Goal: Task Accomplishment & Management: Use online tool/utility

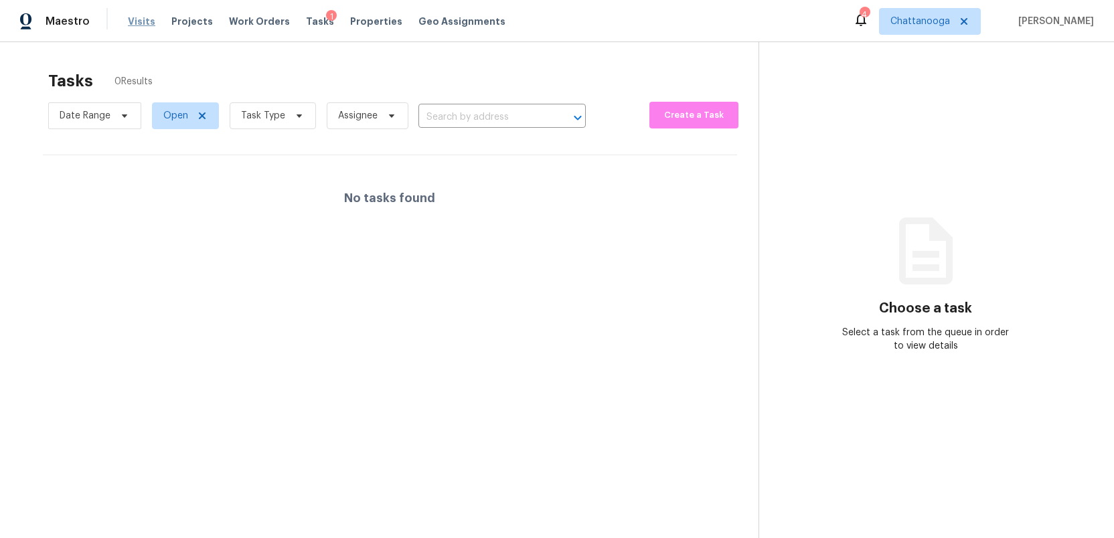
click at [141, 23] on span "Visits" at bounding box center [141, 21] width 27 height 13
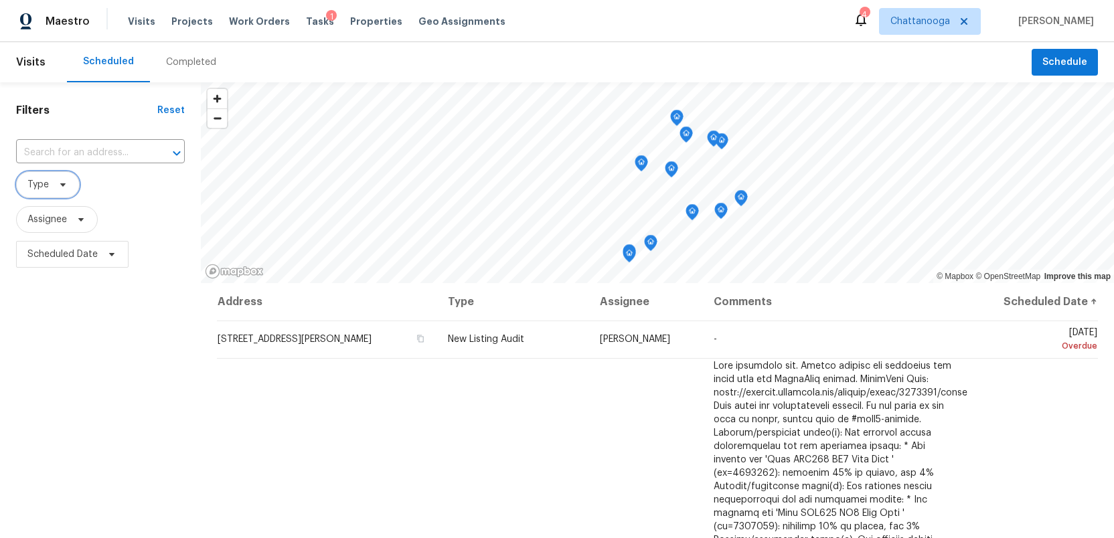
click at [66, 186] on icon at bounding box center [63, 184] width 11 height 11
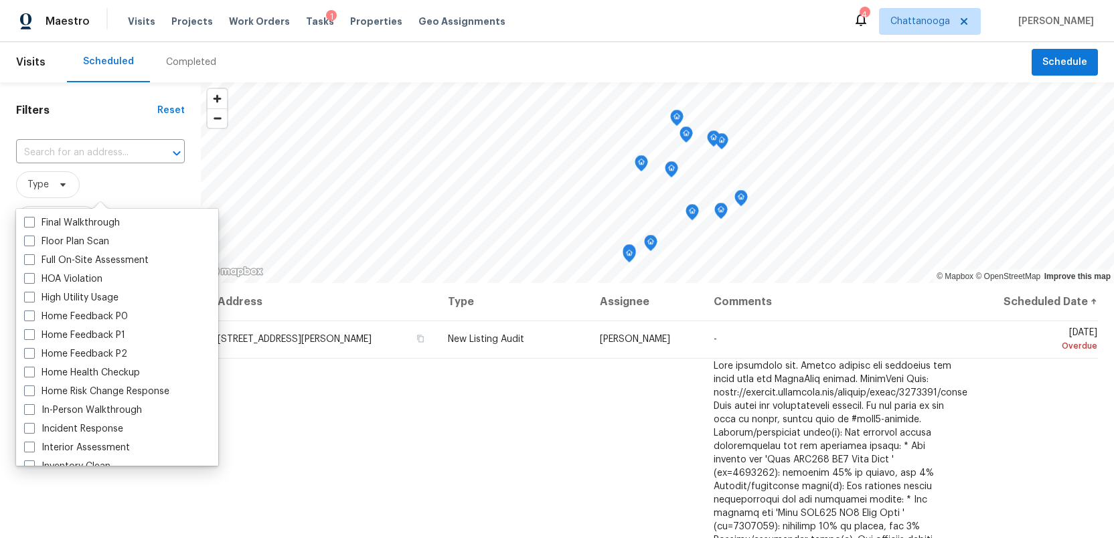
scroll to position [336, 0]
click at [25, 411] on span at bounding box center [29, 409] width 11 height 11
click at [25, 411] on input "In-Person Walkthrough" at bounding box center [28, 407] width 9 height 9
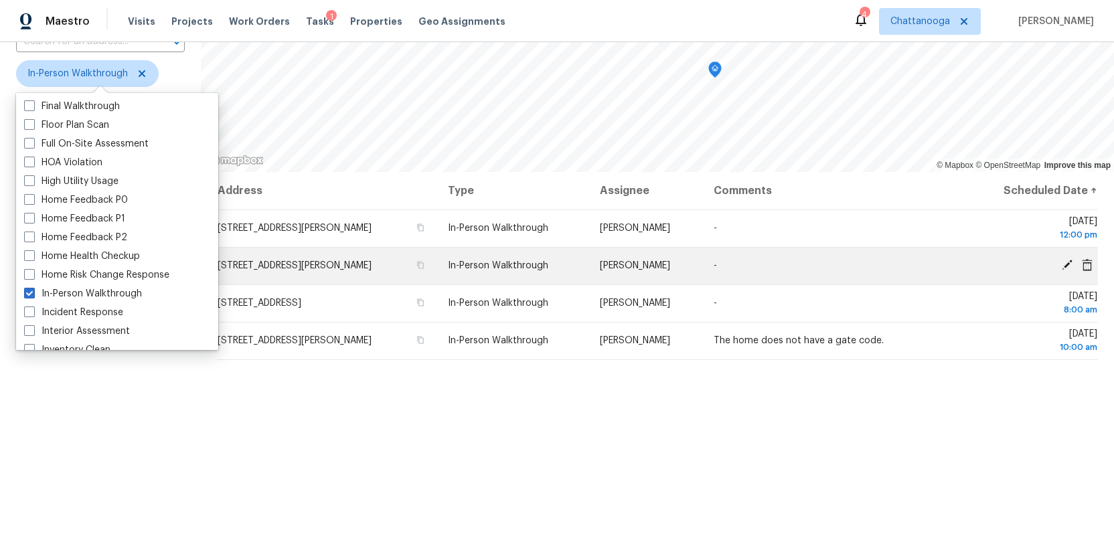
scroll to position [116, 0]
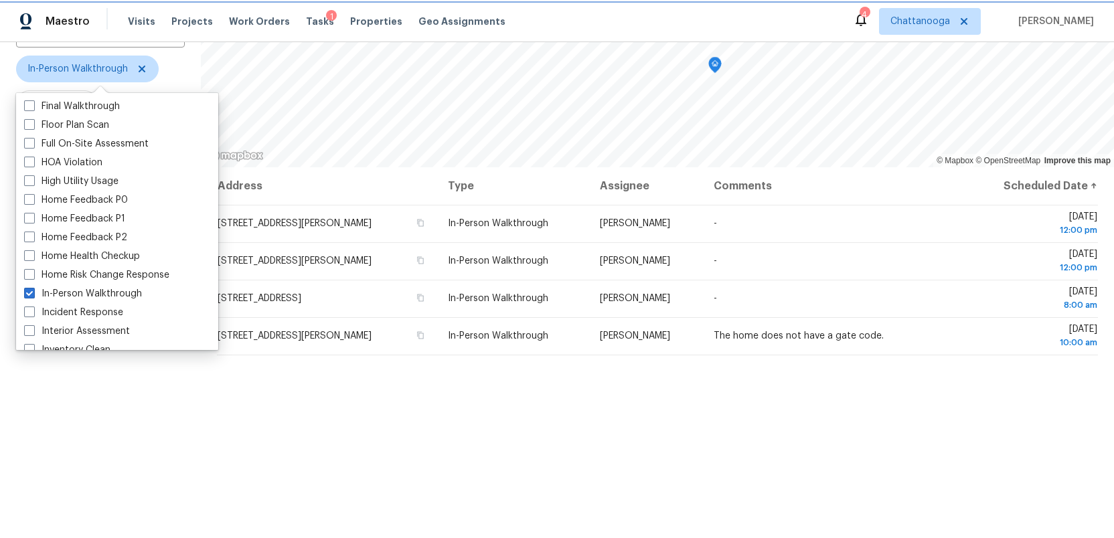
click at [140, 69] on icon at bounding box center [142, 69] width 7 height 7
checkbox input "false"
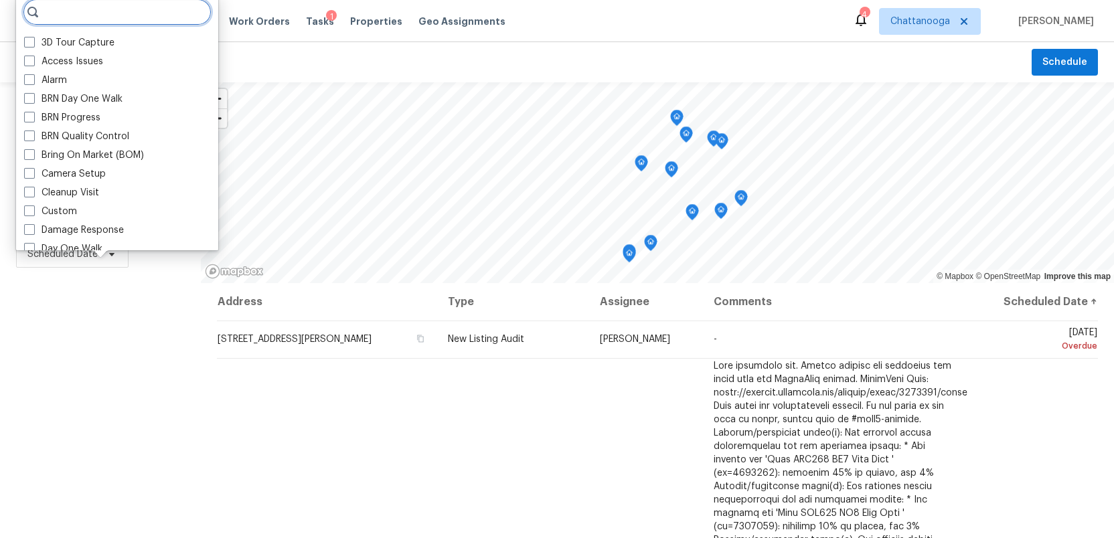
click at [73, 14] on input "search" at bounding box center [117, 12] width 189 height 27
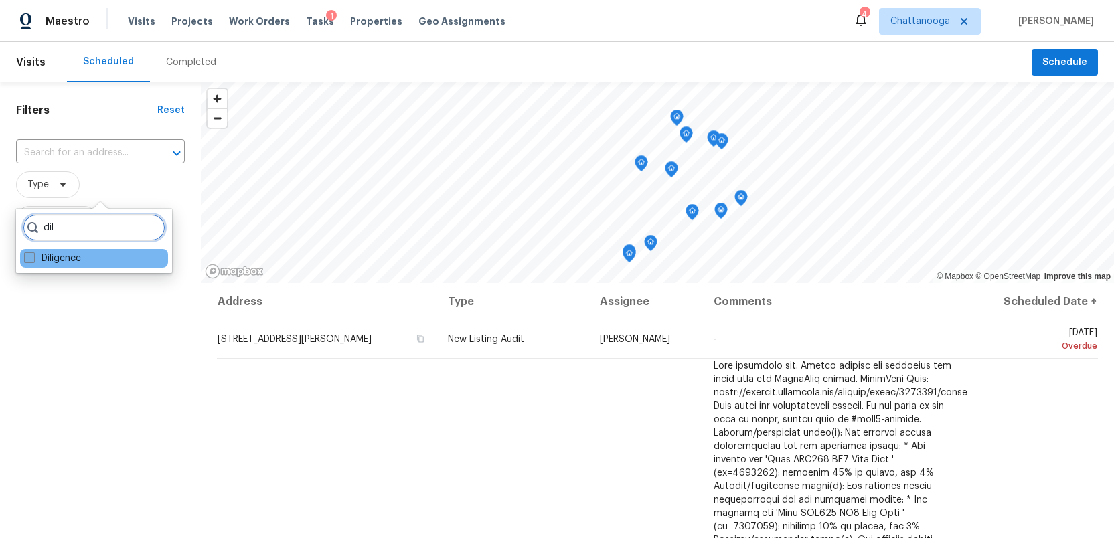
type input "dil"
click at [26, 258] on span at bounding box center [29, 257] width 11 height 11
click at [26, 258] on input "Diligence" at bounding box center [28, 256] width 9 height 9
checkbox input "true"
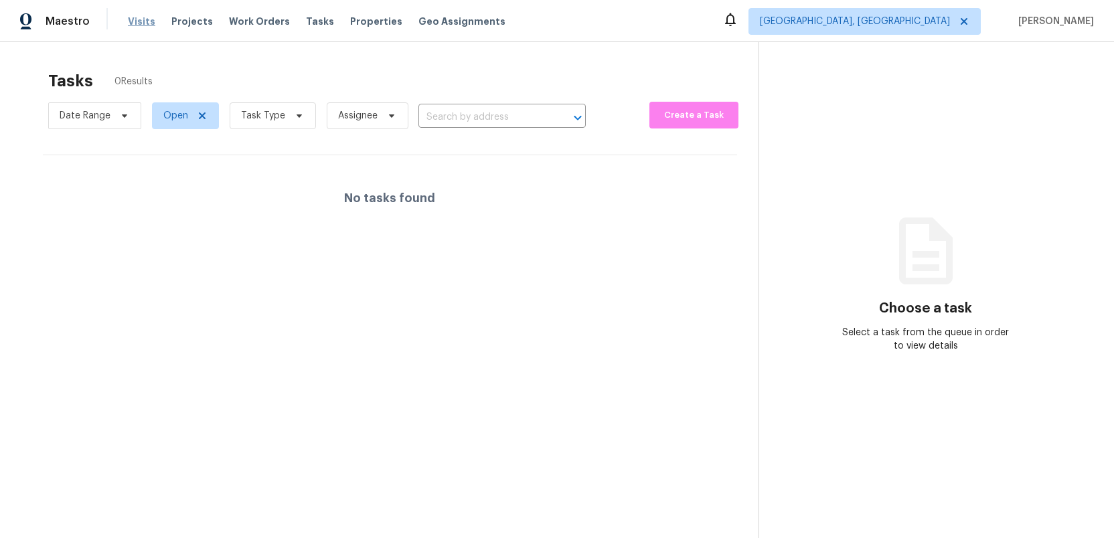
click at [132, 18] on span "Visits" at bounding box center [141, 21] width 27 height 13
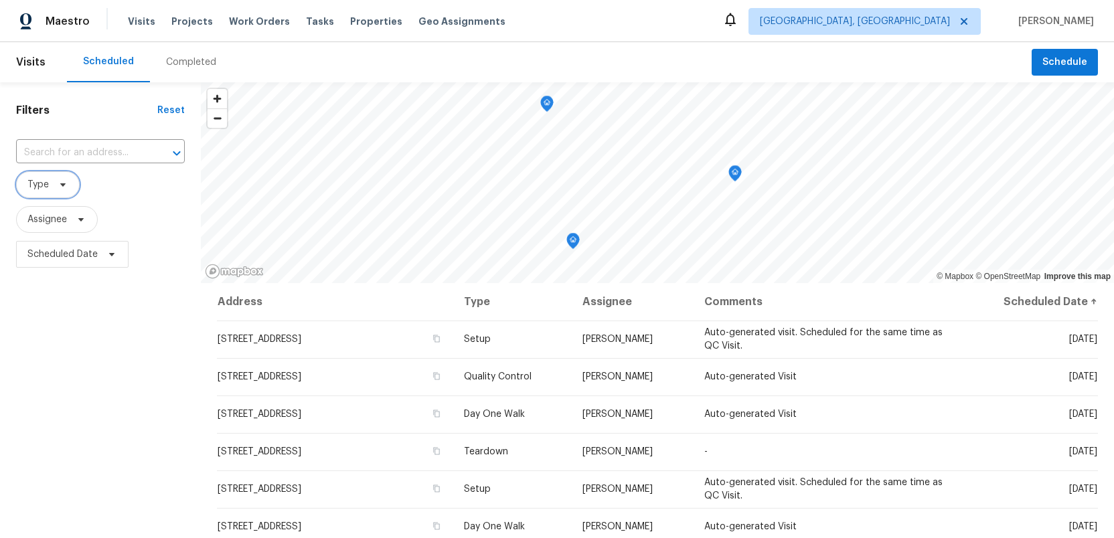
click at [64, 182] on icon at bounding box center [63, 184] width 11 height 11
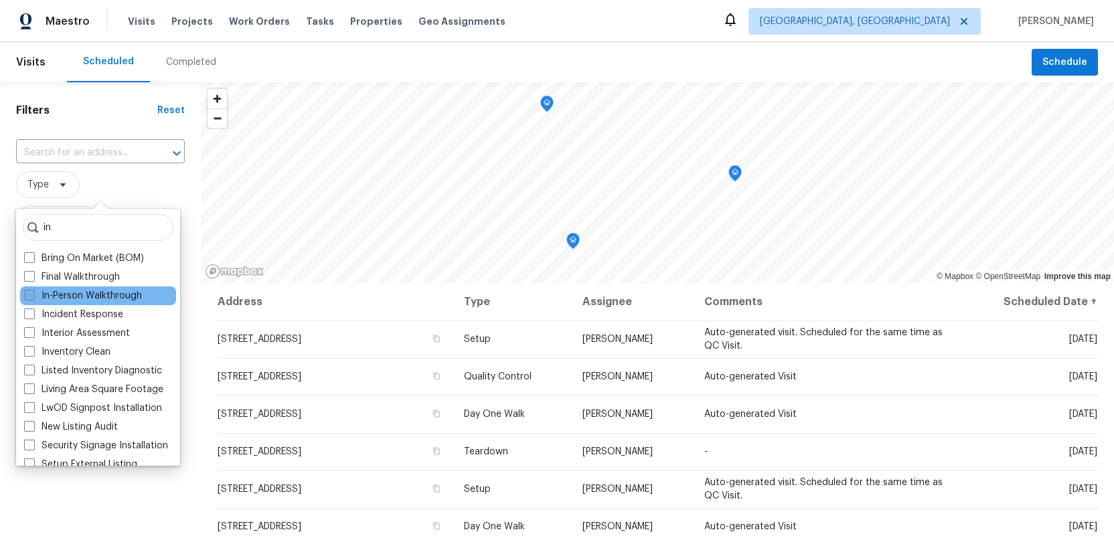
type input "in"
click at [29, 297] on span at bounding box center [29, 295] width 11 height 11
click at [29, 297] on input "In-Person Walkthrough" at bounding box center [28, 293] width 9 height 9
checkbox input "true"
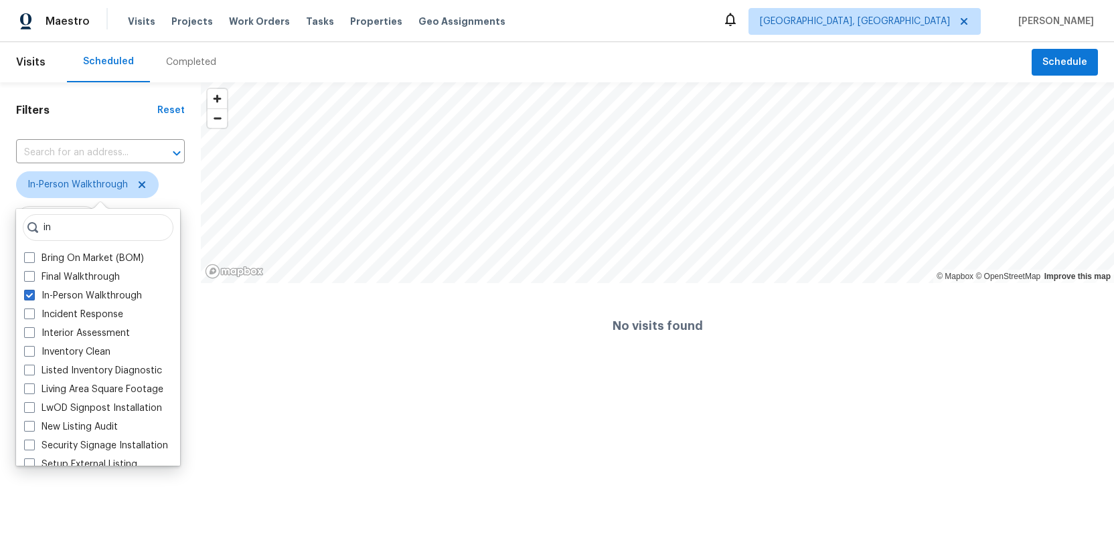
click at [317, 369] on html "Maestro Visits Projects Work Orders Tasks Properties Geo Assignments Knoxville,…" at bounding box center [557, 184] width 1114 height 369
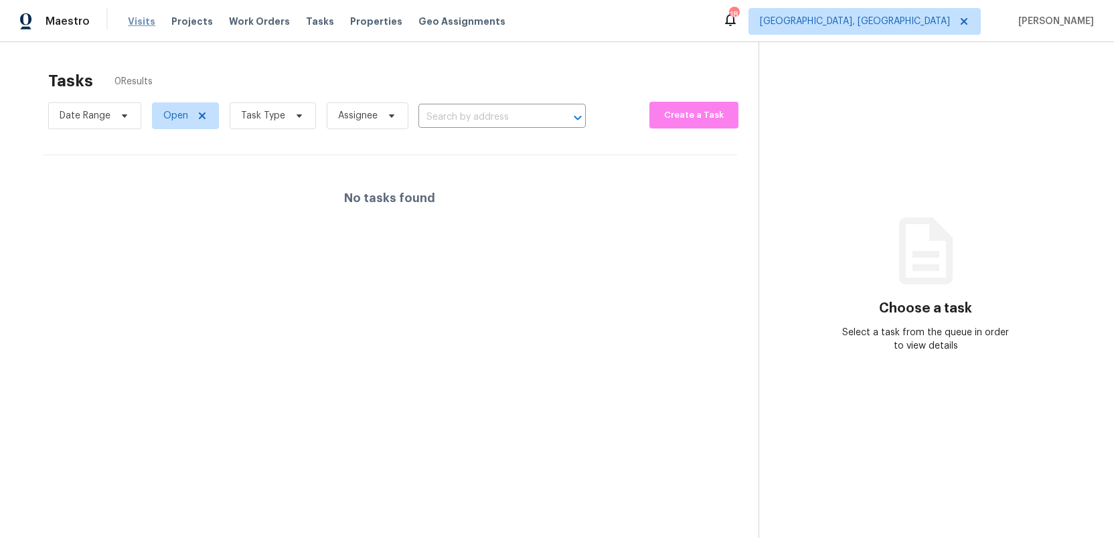
click at [134, 22] on span "Visits" at bounding box center [141, 21] width 27 height 13
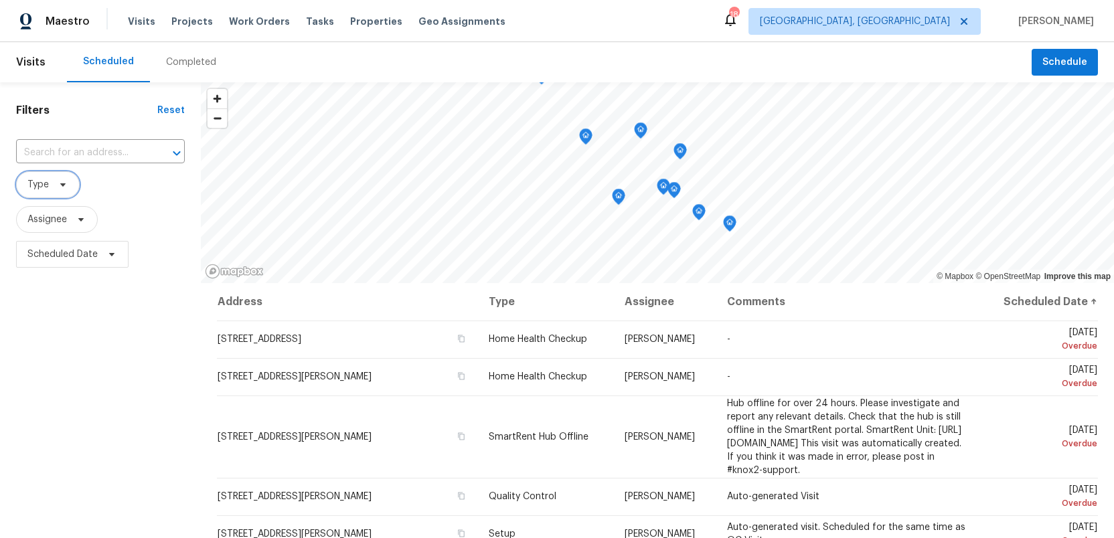
click at [61, 188] on icon at bounding box center [63, 184] width 11 height 11
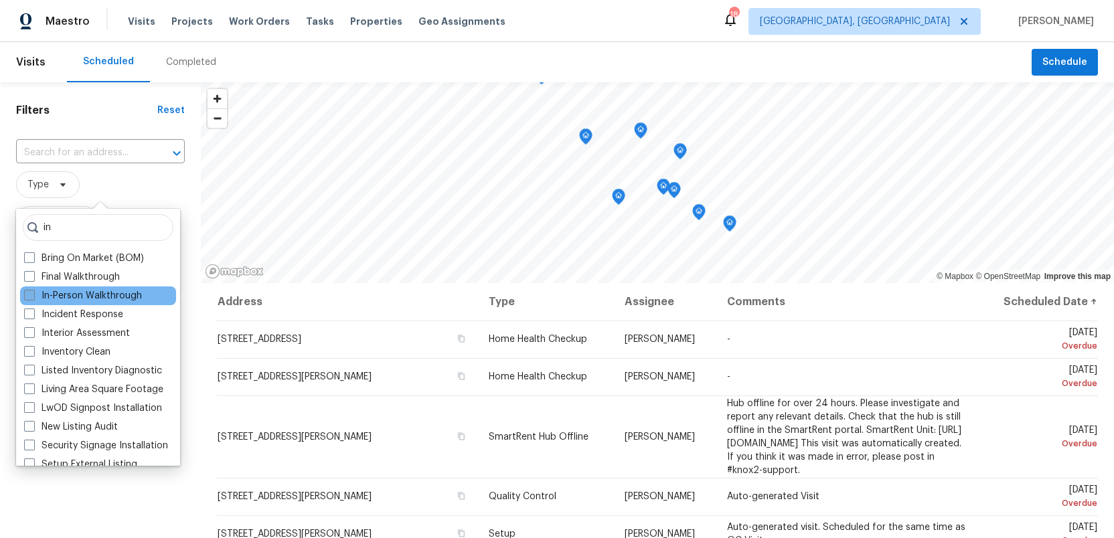
type input "in"
click at [27, 291] on span at bounding box center [29, 295] width 11 height 11
click at [27, 291] on input "In-Person Walkthrough" at bounding box center [28, 293] width 9 height 9
checkbox input "true"
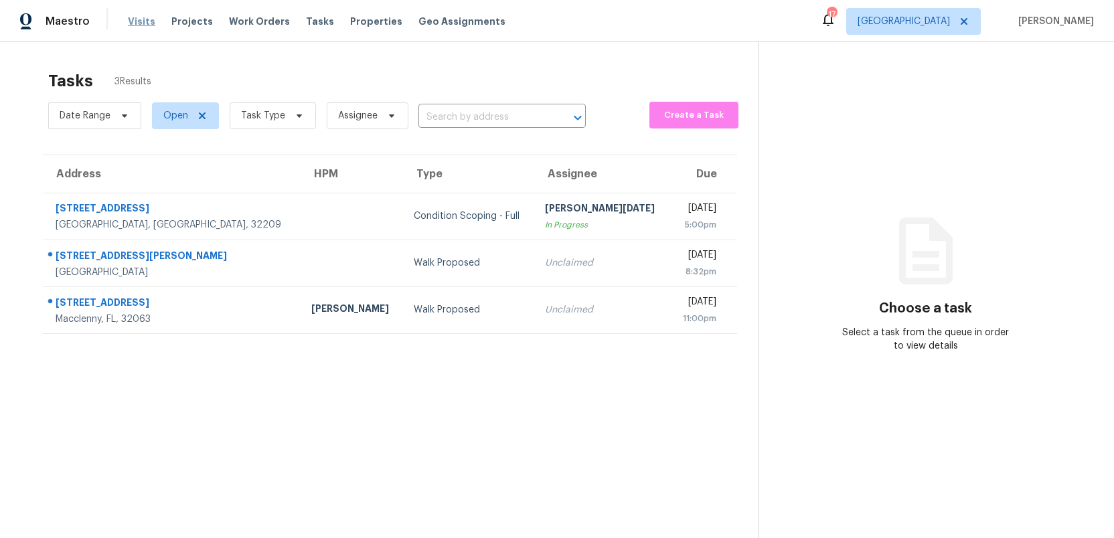
click at [133, 23] on span "Visits" at bounding box center [141, 21] width 27 height 13
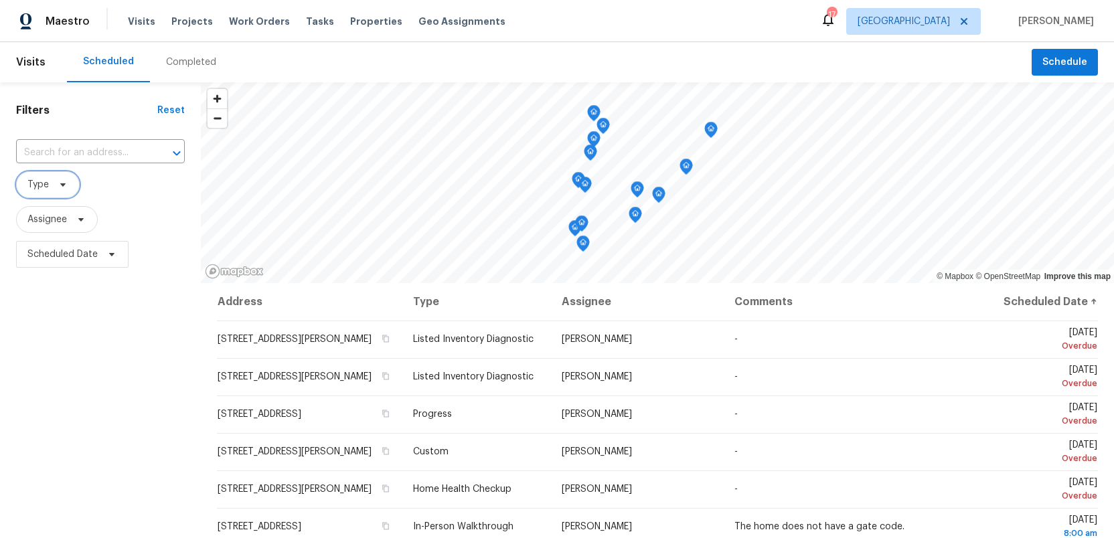
click at [67, 187] on icon at bounding box center [63, 184] width 11 height 11
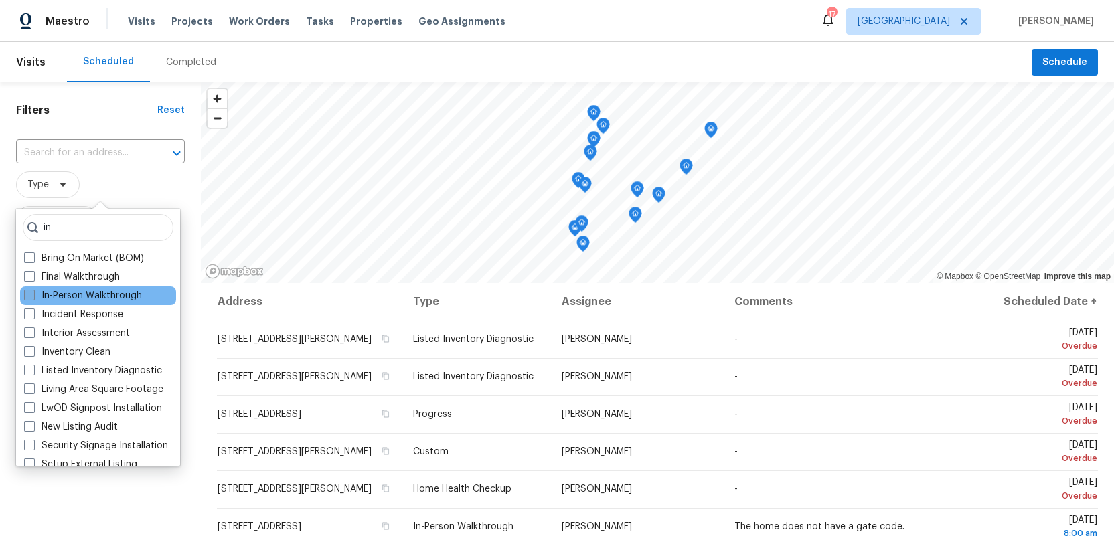
type input "in"
click at [25, 296] on span at bounding box center [29, 295] width 11 height 11
click at [25, 296] on input "In-Person Walkthrough" at bounding box center [28, 293] width 9 height 9
checkbox input "true"
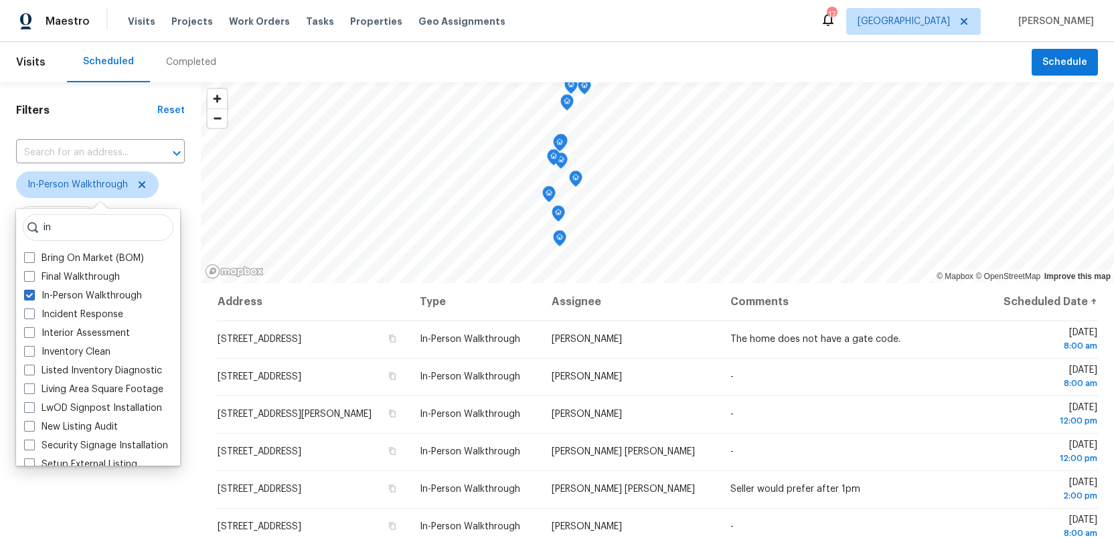
click at [126, 503] on div "Filters Reset ​ In-Person Walkthrough Assignee Scheduled Date" at bounding box center [100, 397] width 201 height 631
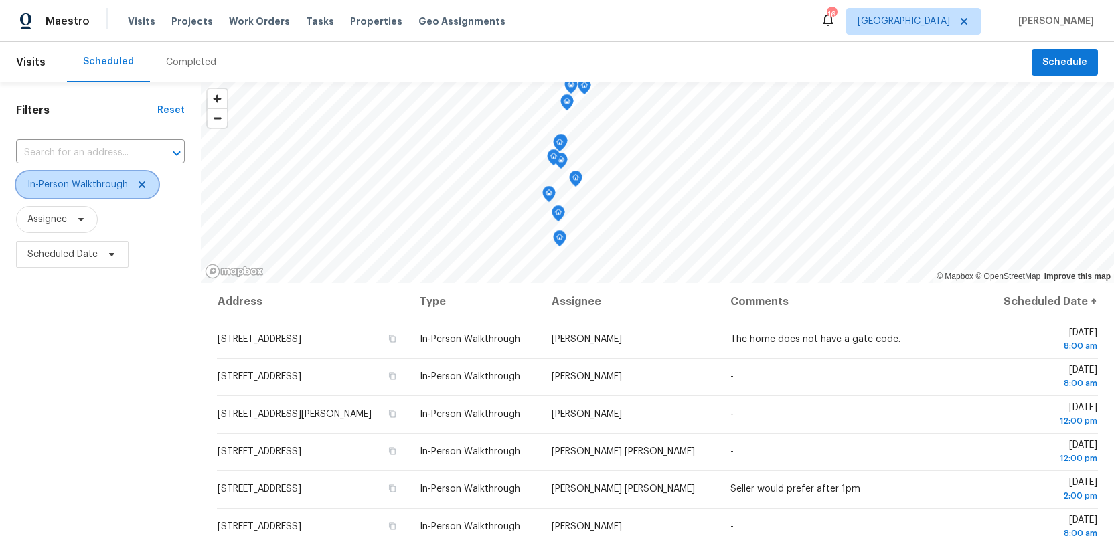
click at [137, 185] on icon at bounding box center [142, 184] width 11 height 11
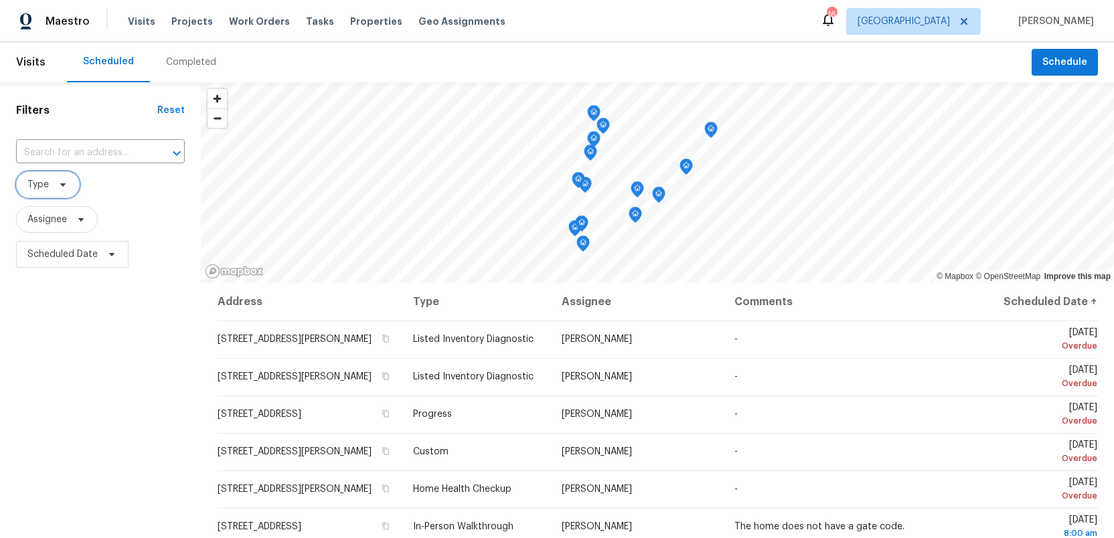
click at [40, 184] on span "Type" at bounding box center [37, 184] width 21 height 13
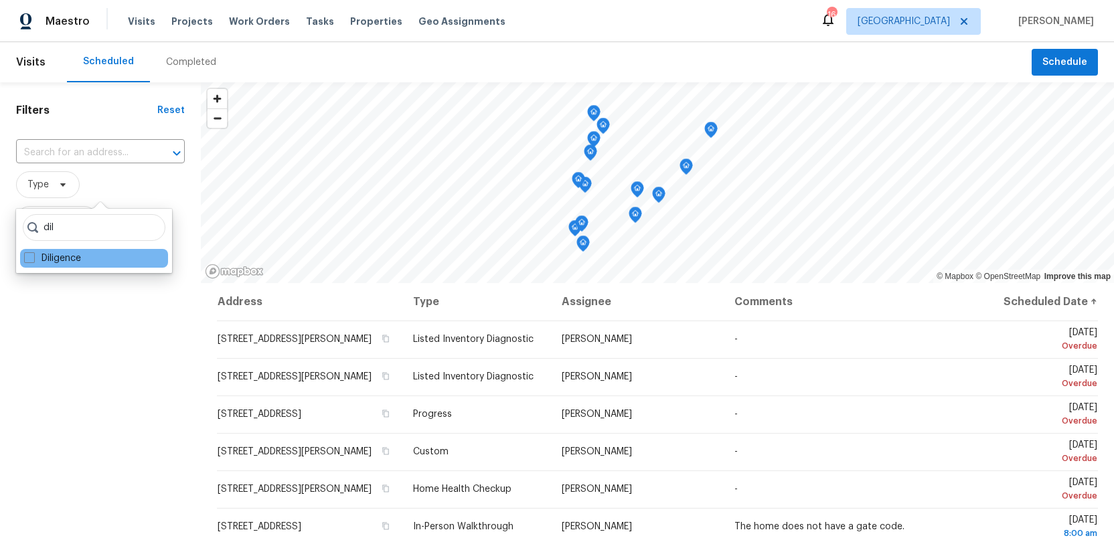
type input "dil"
click at [23, 257] on div "Diligence" at bounding box center [94, 258] width 148 height 19
click at [27, 258] on span at bounding box center [29, 257] width 11 height 11
click at [27, 258] on input "Diligence" at bounding box center [28, 256] width 9 height 9
checkbox input "true"
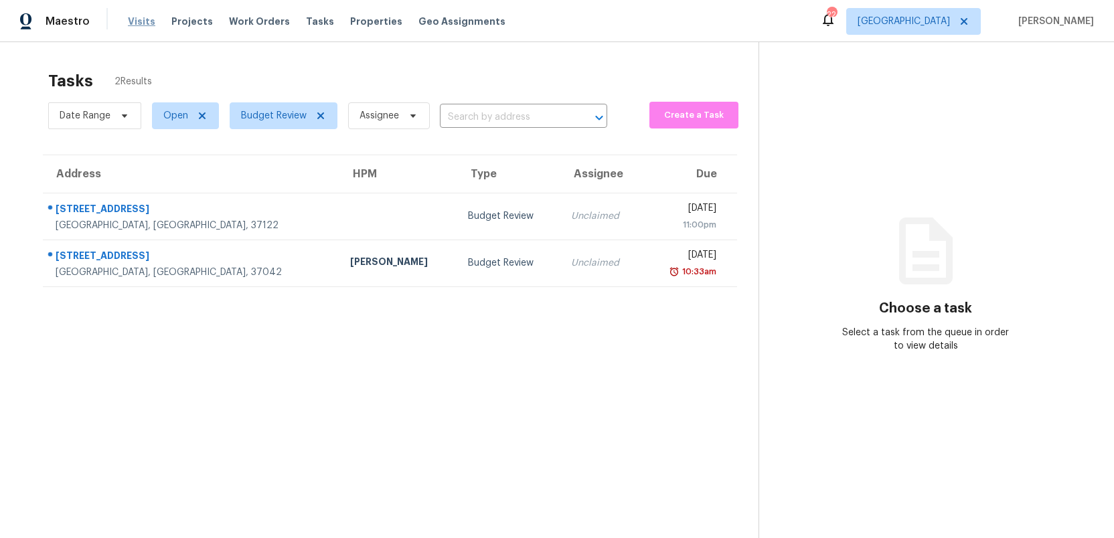
click at [132, 21] on span "Visits" at bounding box center [141, 21] width 27 height 13
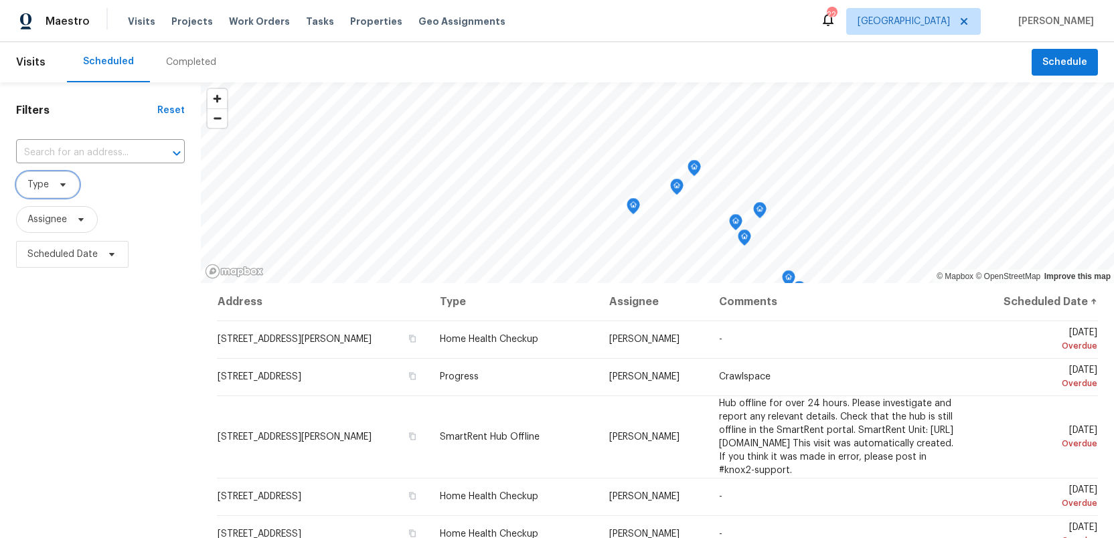
click at [62, 187] on icon at bounding box center [63, 184] width 11 height 11
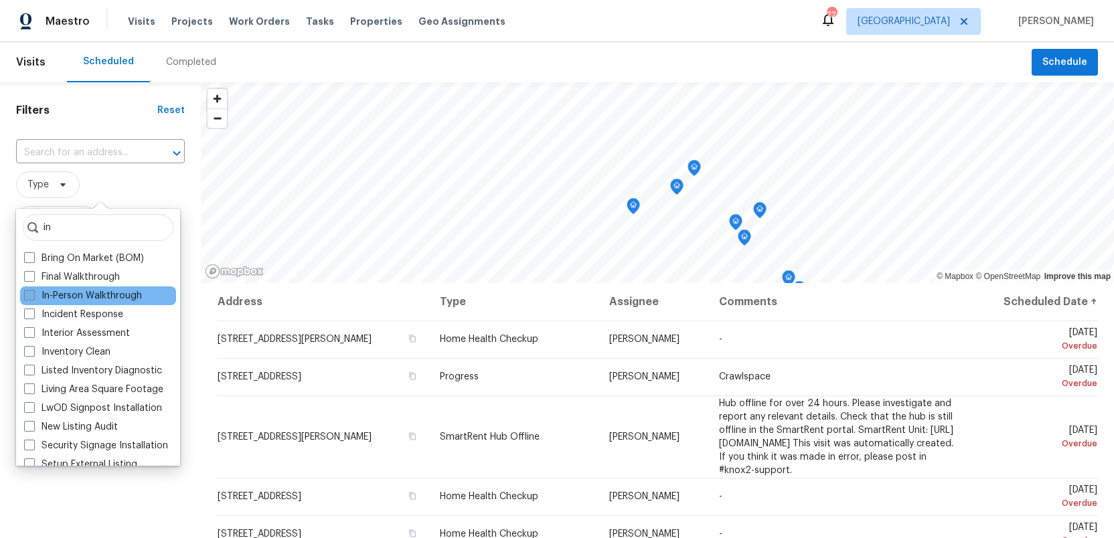
type input "in"
click at [29, 294] on span at bounding box center [29, 295] width 11 height 11
click at [29, 294] on input "In-Person Walkthrough" at bounding box center [28, 293] width 9 height 9
checkbox input "true"
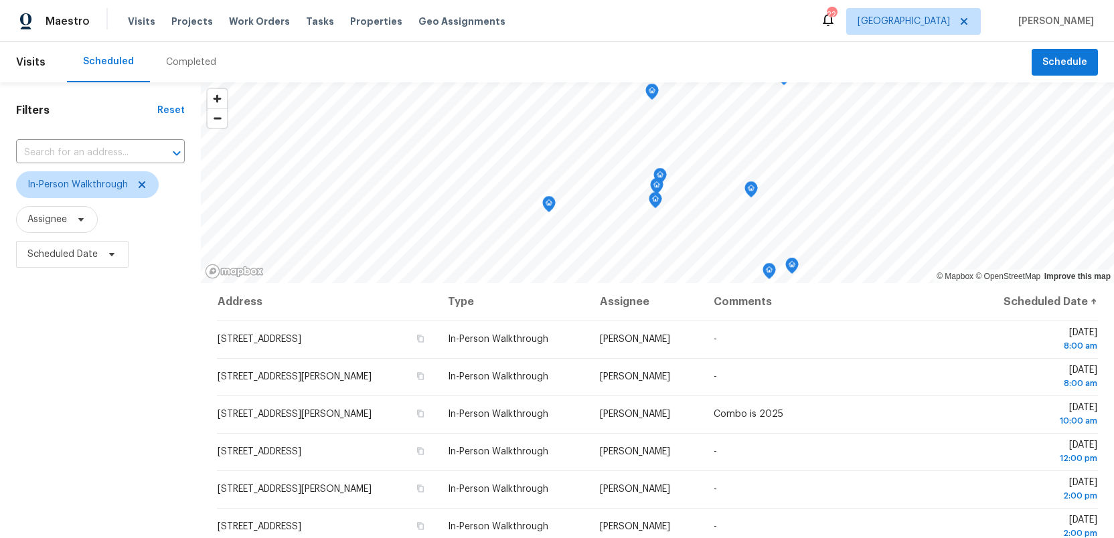
click at [116, 494] on div "Filters Reset ​ In-Person Walkthrough Assignee Scheduled Date" at bounding box center [100, 397] width 201 height 631
click at [141, 184] on icon at bounding box center [142, 184] width 7 height 7
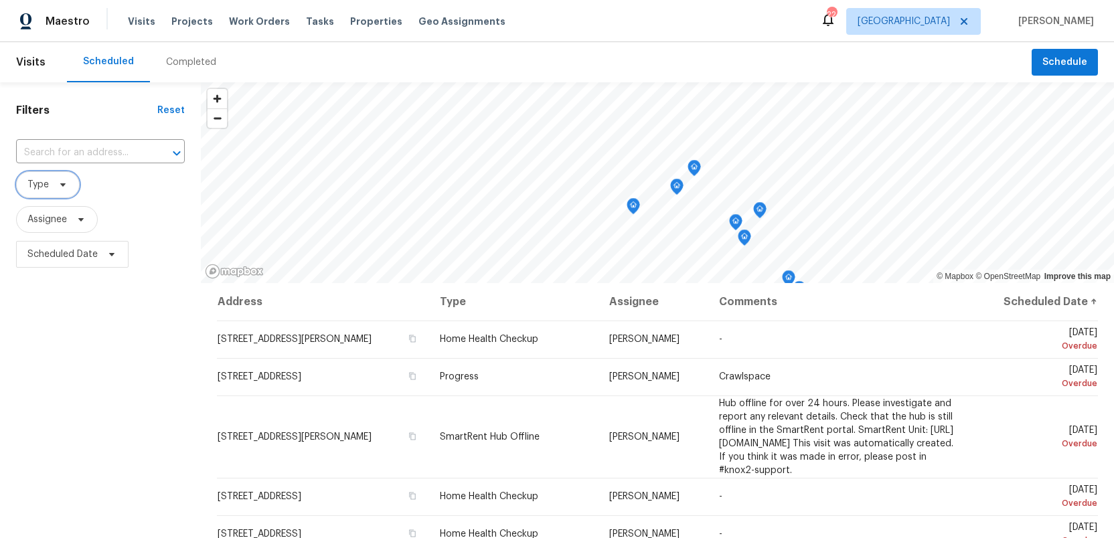
click at [60, 183] on icon at bounding box center [63, 184] width 11 height 11
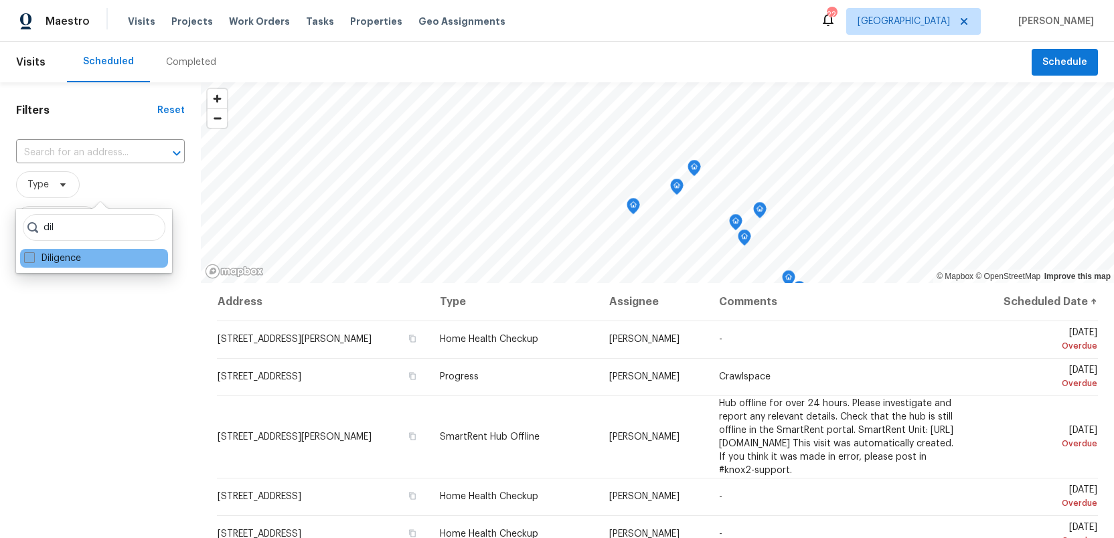
type input "dil"
click at [28, 258] on span at bounding box center [29, 257] width 11 height 11
click at [28, 258] on input "Diligence" at bounding box center [28, 256] width 9 height 9
checkbox input "true"
